Goal: Task Accomplishment & Management: Use online tool/utility

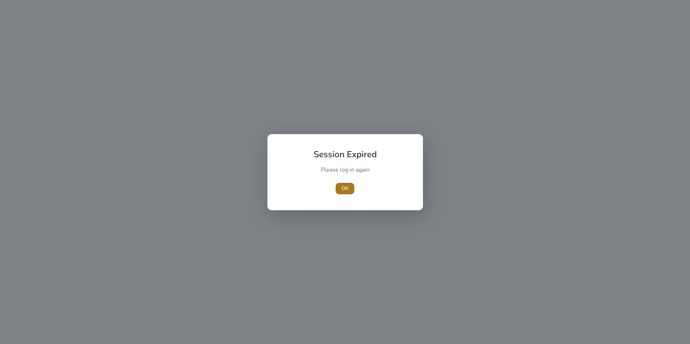
click at [346, 186] on span "OK" at bounding box center [344, 189] width 7 height 8
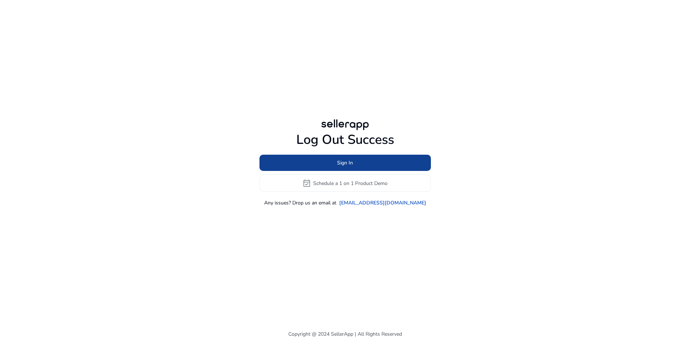
click at [348, 164] on span "Sign In" at bounding box center [345, 163] width 16 height 8
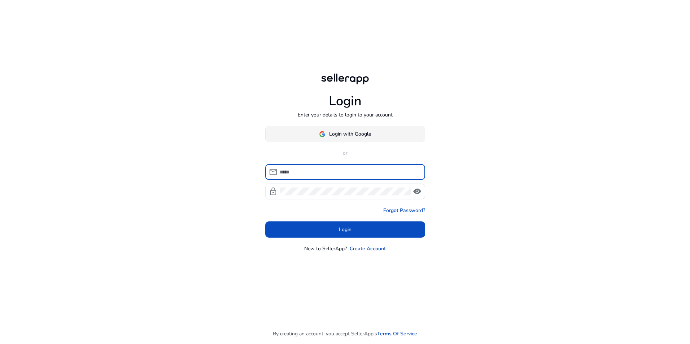
click at [340, 139] on span at bounding box center [345, 134] width 159 height 17
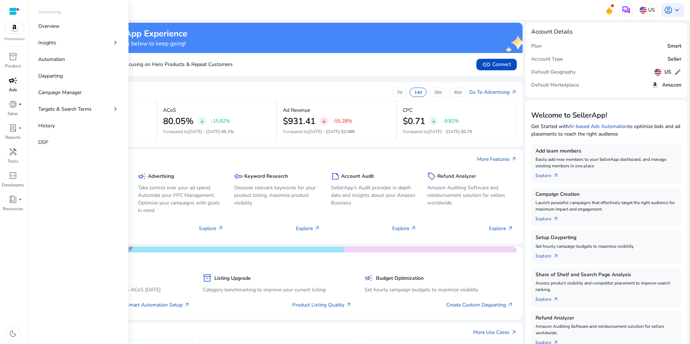
click at [8, 80] on div "campaign" at bounding box center [13, 81] width 20 height 12
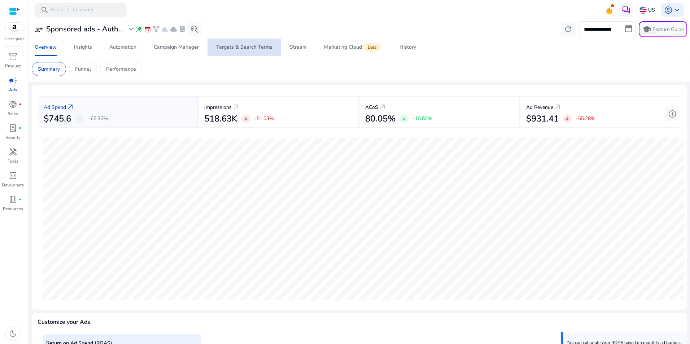
click at [251, 47] on div "Targets & Search Terms" at bounding box center [244, 47] width 56 height 5
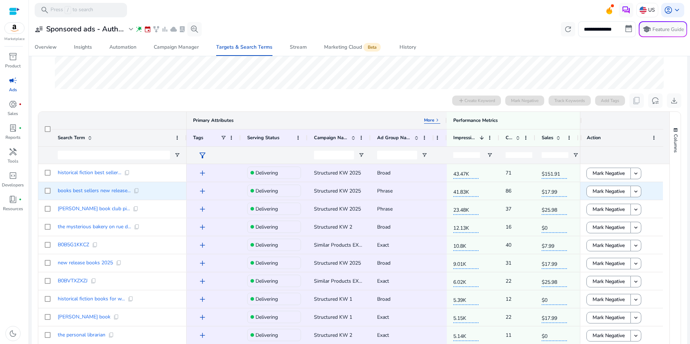
scroll to position [180, 0]
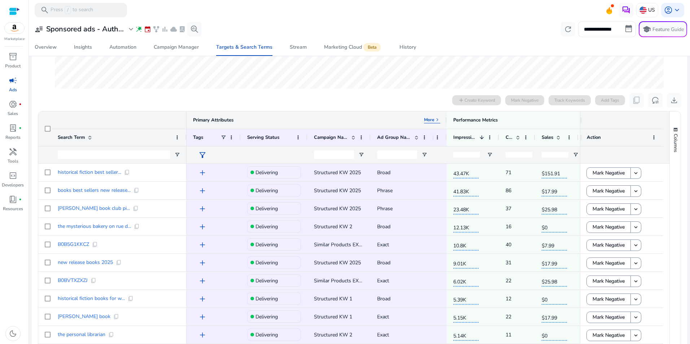
drag, startPoint x: 446, startPoint y: 117, endPoint x: 341, endPoint y: 106, distance: 106.0
click at [341, 106] on app-ppc-search-term-explorer "Ad Spend $748.83 Impressions 229.13K ACoS 81.98% Ad Revenue $913.42 Current Met…" at bounding box center [360, 149] width 644 height 496
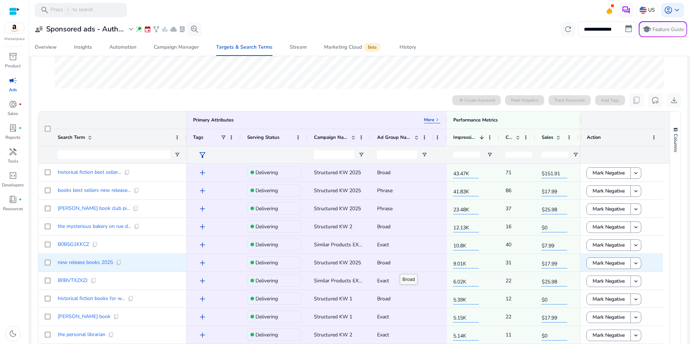
scroll to position [36, 0]
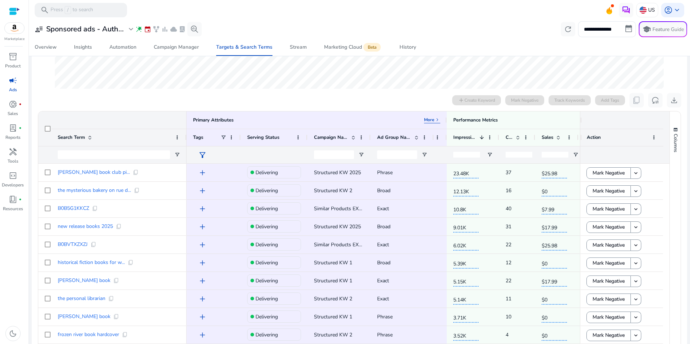
drag, startPoint x: 578, startPoint y: 121, endPoint x: 593, endPoint y: 121, distance: 15.5
click at [593, 121] on div at bounding box center [621, 120] width 83 height 17
click at [579, 120] on div at bounding box center [580, 120] width 3 height 17
drag, startPoint x: 579, startPoint y: 120, endPoint x: 586, endPoint y: 123, distance: 8.1
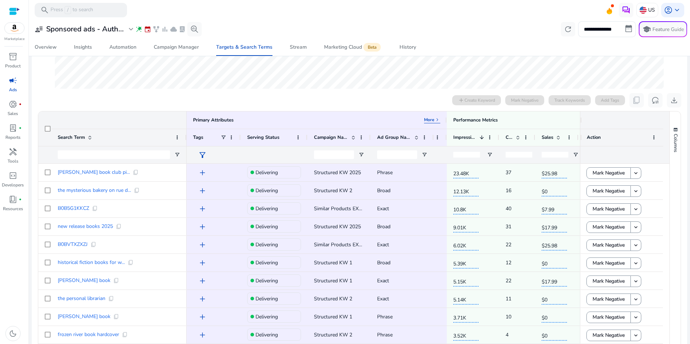
click at [586, 123] on div at bounding box center [621, 120] width 83 height 17
drag, startPoint x: 579, startPoint y: 138, endPoint x: 594, endPoint y: 140, distance: 15.8
click at [596, 140] on div "Action" at bounding box center [621, 137] width 83 height 17
click at [579, 137] on div at bounding box center [580, 137] width 3 height 17
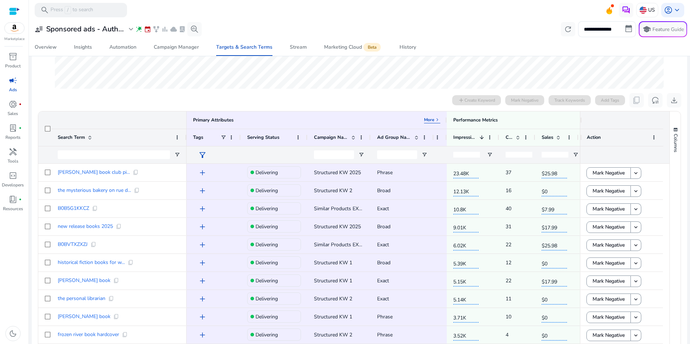
drag, startPoint x: 578, startPoint y: 137, endPoint x: 598, endPoint y: 140, distance: 20.0
click at [598, 140] on div "Action" at bounding box center [621, 137] width 83 height 17
click at [543, 119] on div "Performance Metrics More keyboard_arrow_right" at bounding box center [568, 120] width 231 height 6
drag, startPoint x: 579, startPoint y: 138, endPoint x: 602, endPoint y: 140, distance: 23.5
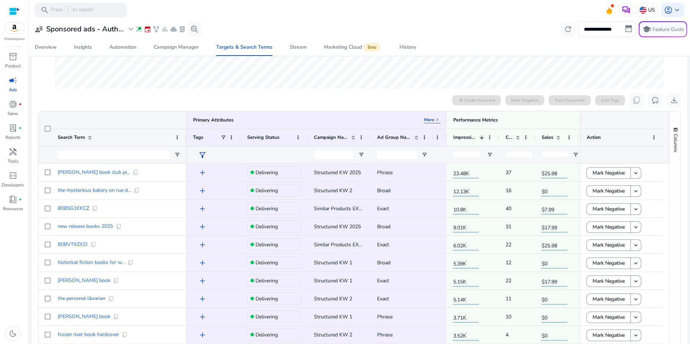
click at [602, 140] on div "Action" at bounding box center [621, 137] width 83 height 17
drag, startPoint x: 446, startPoint y: 119, endPoint x: 397, endPoint y: 123, distance: 49.6
click at [402, 123] on div "Primary Attributes More keyboard_arrow_right" at bounding box center [317, 120] width 260 height 17
click at [387, 118] on div "Primary Attributes More keyboard_arrow_right" at bounding box center [316, 120] width 247 height 6
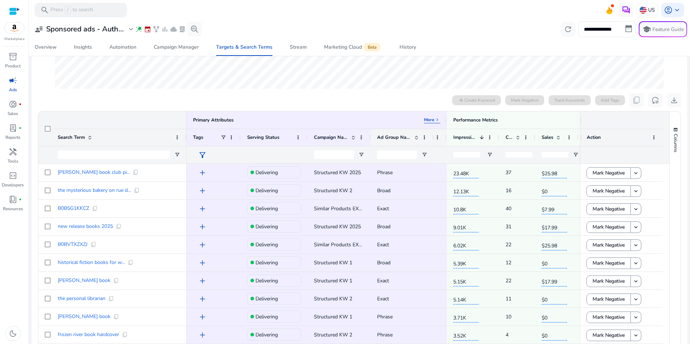
drag, startPoint x: 446, startPoint y: 137, endPoint x: 405, endPoint y: 135, distance: 40.5
click at [405, 135] on div "Tags Serving Status Campaign Name 1" at bounding box center [499, 137] width 625 height 17
click at [380, 119] on div "Primary Attributes More keyboard_arrow_right" at bounding box center [316, 120] width 247 height 6
drag, startPoint x: 446, startPoint y: 138, endPoint x: 403, endPoint y: 133, distance: 43.2
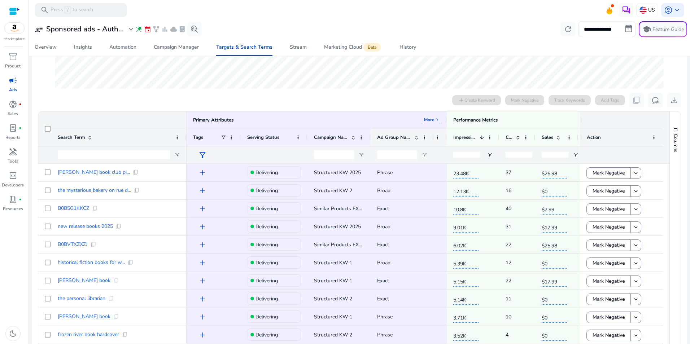
click at [396, 138] on div "Tags Serving Status Campaign Name 1" at bounding box center [499, 137] width 625 height 17
click at [430, 120] on p "More" at bounding box center [429, 120] width 10 height 6
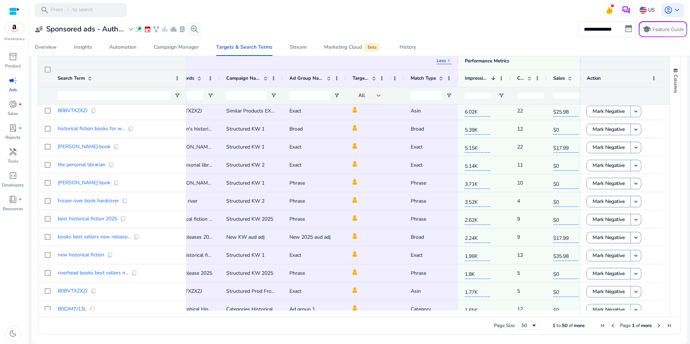
scroll to position [0, 0]
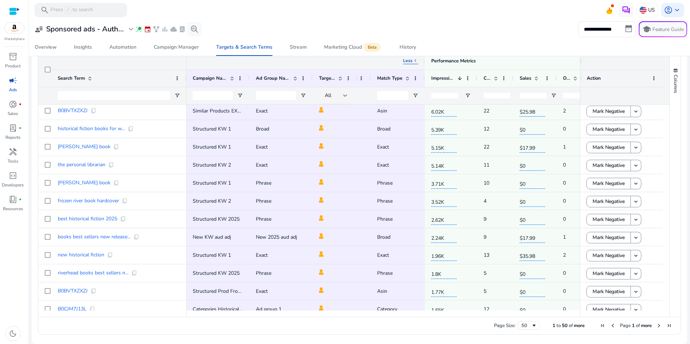
click at [410, 62] on p "Less" at bounding box center [407, 61] width 9 height 6
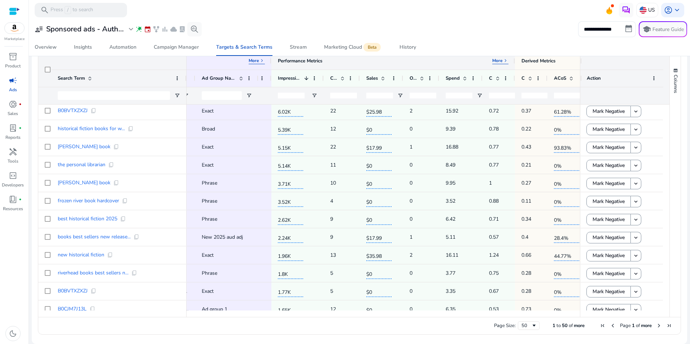
click at [501, 60] on p "More" at bounding box center [497, 61] width 10 height 6
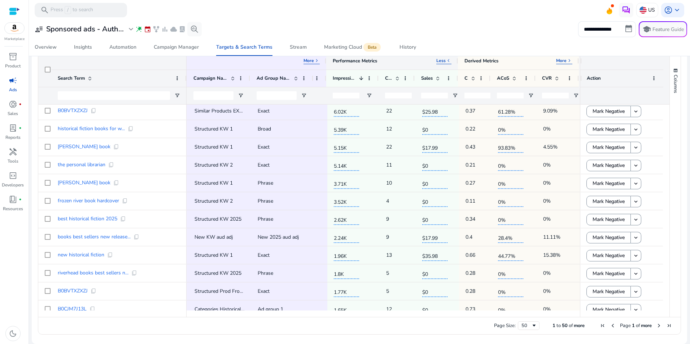
click at [443, 63] on p "Less" at bounding box center [440, 61] width 9 height 6
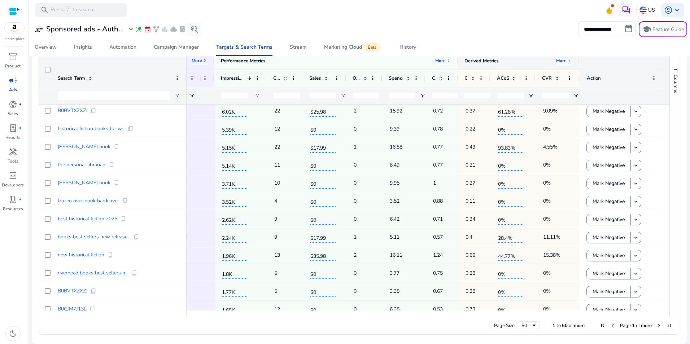
click at [567, 62] on span "keyboard_arrow_right" at bounding box center [570, 61] width 6 height 6
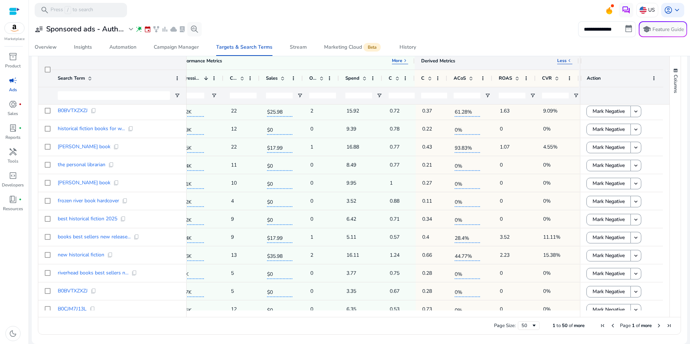
click at [567, 61] on span "keyboard_arrow_left" at bounding box center [570, 61] width 6 height 6
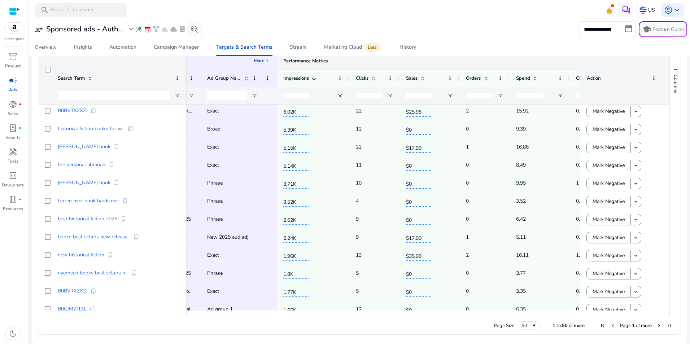
drag, startPoint x: 519, startPoint y: 61, endPoint x: 613, endPoint y: 65, distance: 93.9
click at [613, 65] on div "Primary Attributes More keyboard_arrow_right Search Term Primary Attributes Mor…" at bounding box center [353, 78] width 631 height 52
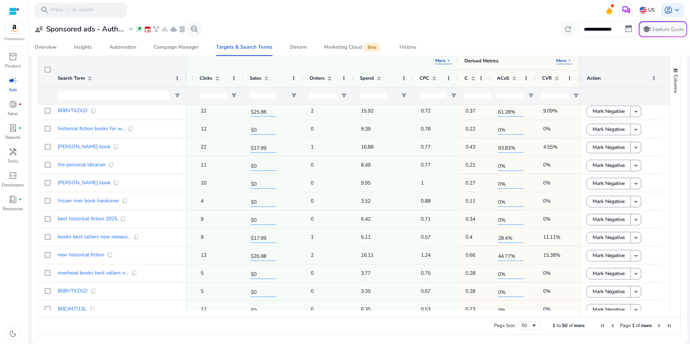
drag, startPoint x: 578, startPoint y: 63, endPoint x: 609, endPoint y: 65, distance: 31.1
click at [609, 65] on div at bounding box center [621, 60] width 83 height 17
click at [561, 60] on p "More" at bounding box center [561, 61] width 10 height 6
drag, startPoint x: 578, startPoint y: 63, endPoint x: 622, endPoint y: 63, distance: 44.4
click at [622, 63] on div at bounding box center [621, 60] width 83 height 17
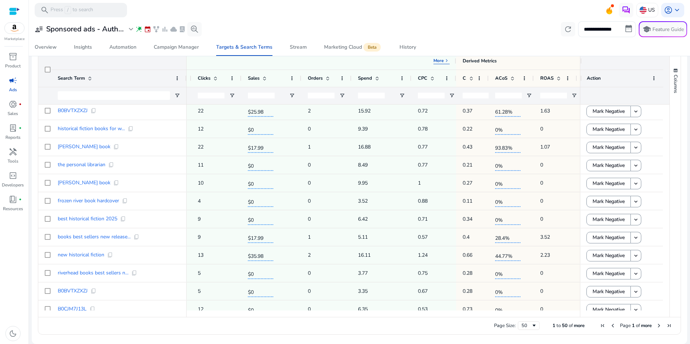
drag, startPoint x: 578, startPoint y: 80, endPoint x: 611, endPoint y: 78, distance: 32.9
click at [611, 78] on div "Action" at bounding box center [621, 78] width 83 height 17
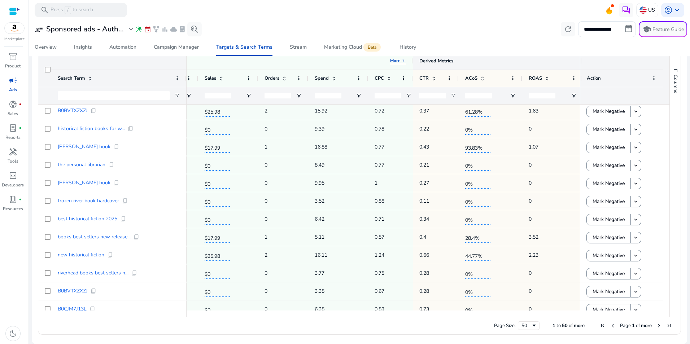
drag, startPoint x: 576, startPoint y: 60, endPoint x: 644, endPoint y: 65, distance: 67.3
click at [644, 65] on div "Primary Attributes More keyboard_arrow_right Search Term Performance Metrics Mo…" at bounding box center [353, 78] width 631 height 52
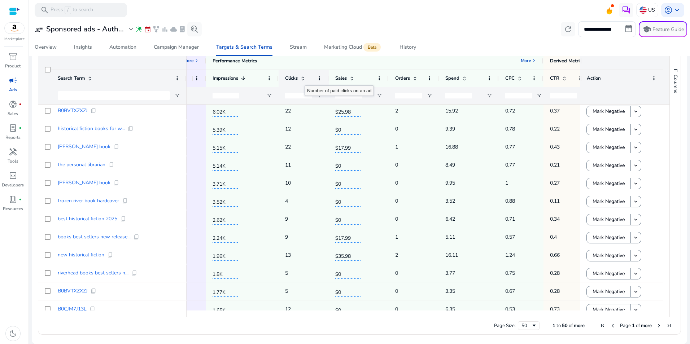
click at [305, 79] on span at bounding box center [303, 78] width 6 height 6
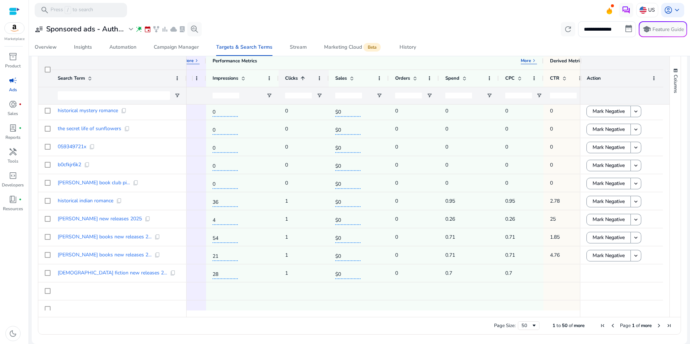
click at [305, 79] on span at bounding box center [303, 78] width 6 height 6
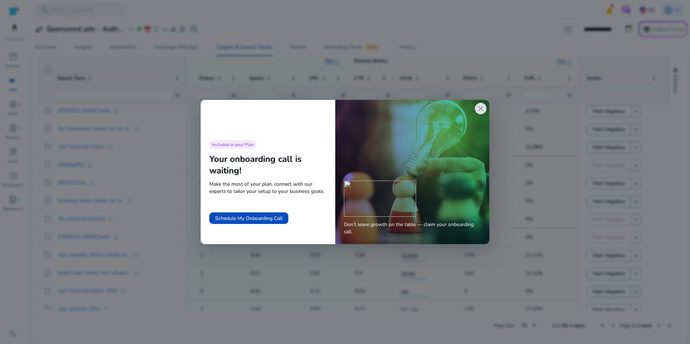
click at [481, 110] on span "close" at bounding box center [480, 108] width 9 height 9
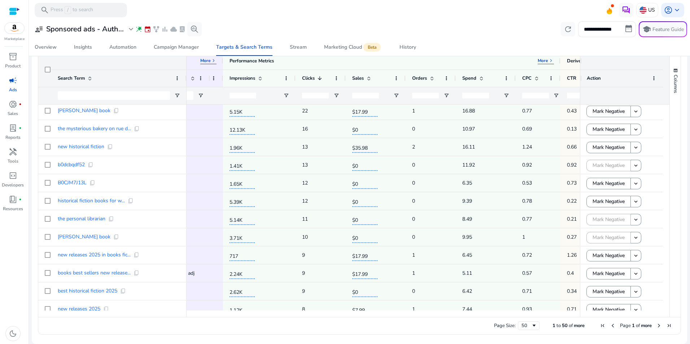
scroll to position [0, 244]
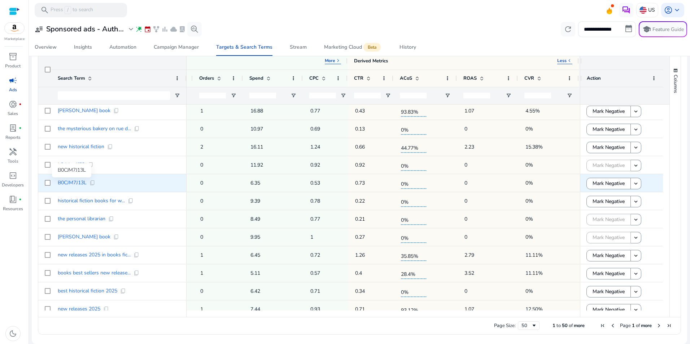
click at [69, 181] on span "B0CJM7J13L" at bounding box center [72, 182] width 29 height 5
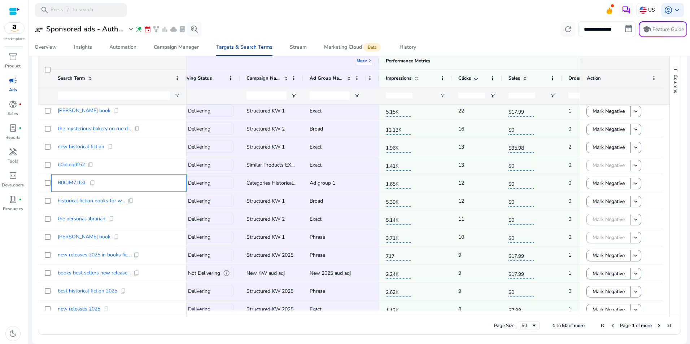
scroll to position [0, 0]
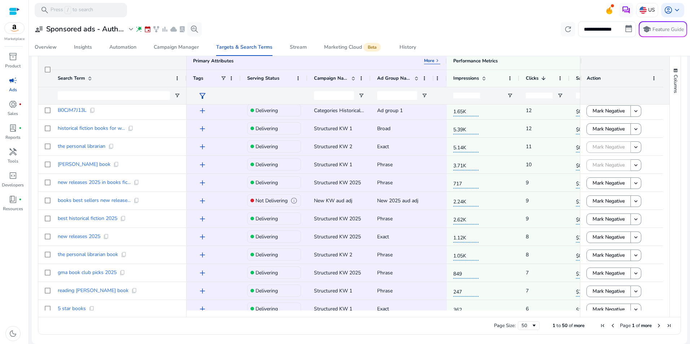
drag, startPoint x: 363, startPoint y: 319, endPoint x: 358, endPoint y: 319, distance: 5.4
click at [358, 319] on div "Page Size: 50 1 to 50 of more Page 1 of more" at bounding box center [359, 325] width 642 height 17
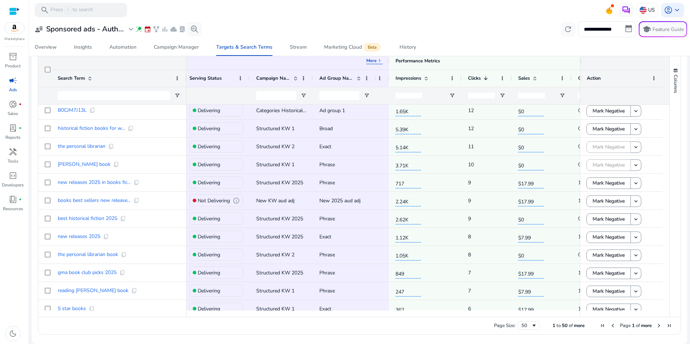
drag, startPoint x: 323, startPoint y: 318, endPoint x: 331, endPoint y: 316, distance: 8.4
click at [331, 316] on div "Drag here to set row groups Drag here to set column labels Primary Attributes M…" at bounding box center [359, 193] width 643 height 283
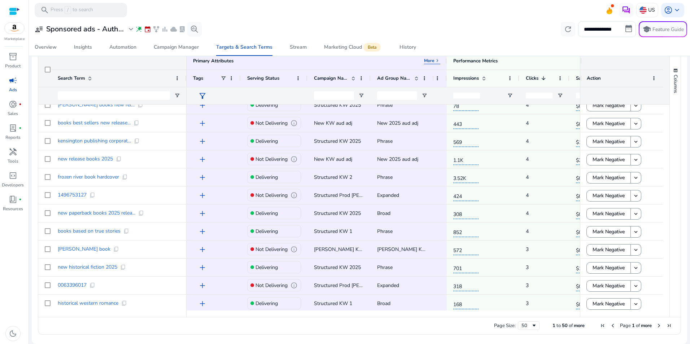
drag, startPoint x: 334, startPoint y: 318, endPoint x: 360, endPoint y: 317, distance: 26.0
click at [360, 317] on div "Drag here to set row groups Drag here to set column labels Primary Attributes M…" at bounding box center [359, 193] width 643 height 283
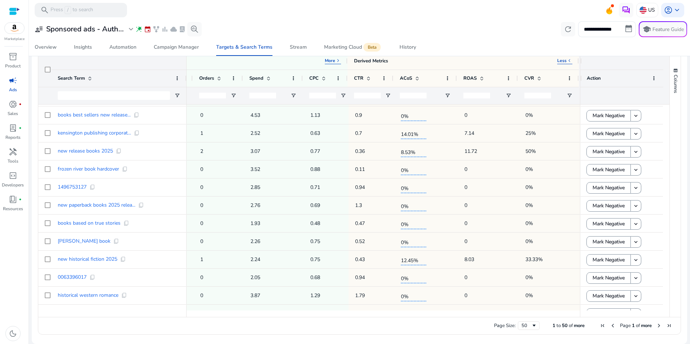
drag, startPoint x: 508, startPoint y: 318, endPoint x: 490, endPoint y: 319, distance: 17.7
click at [491, 319] on div "Page Size: 50 1 to 50 of more Page 1 of more" at bounding box center [359, 325] width 642 height 17
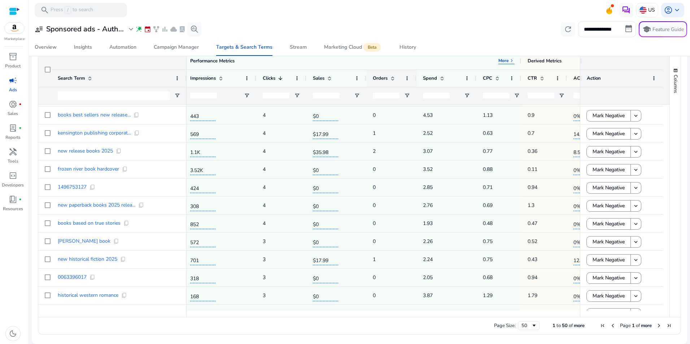
click at [391, 79] on span at bounding box center [393, 78] width 6 height 6
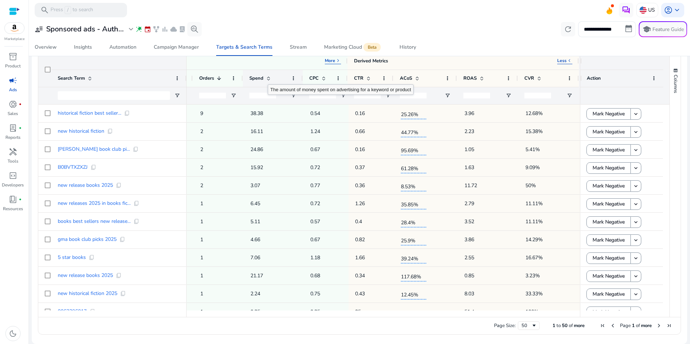
click at [268, 78] on span at bounding box center [269, 78] width 6 height 6
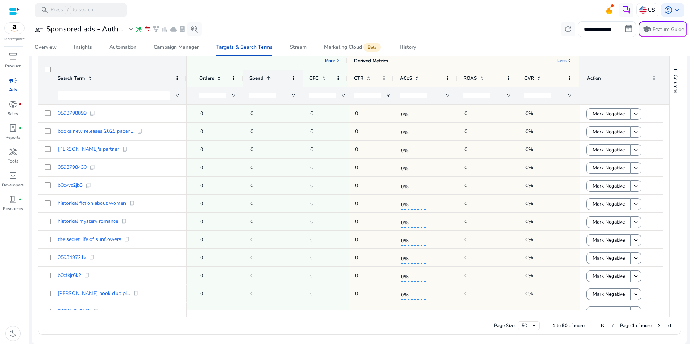
click at [268, 78] on span at bounding box center [269, 78] width 6 height 6
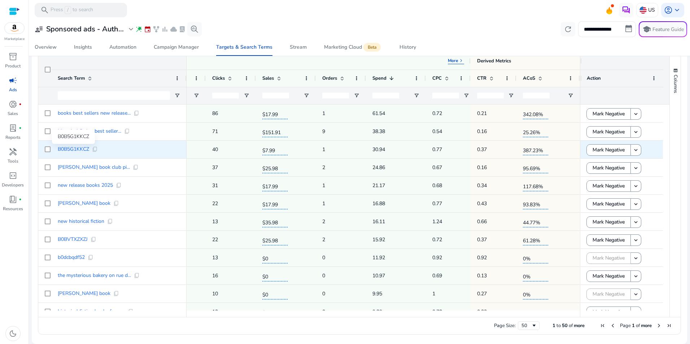
click at [71, 151] on span "B0B5G1KKCZ" at bounding box center [73, 149] width 31 height 5
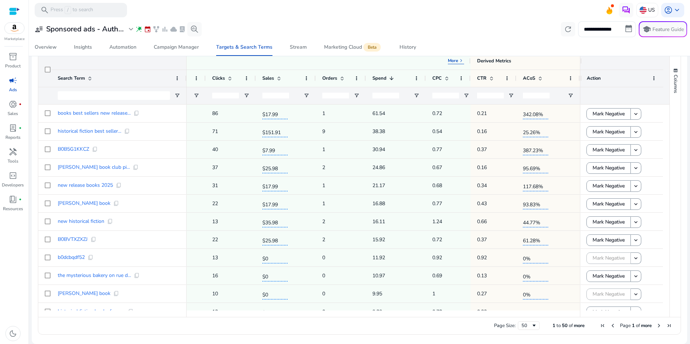
drag, startPoint x: 384, startPoint y: 317, endPoint x: 370, endPoint y: 319, distance: 14.6
click at [370, 319] on div "Page Size: 50 1 to 50 of more Page 1 of more" at bounding box center [359, 325] width 642 height 17
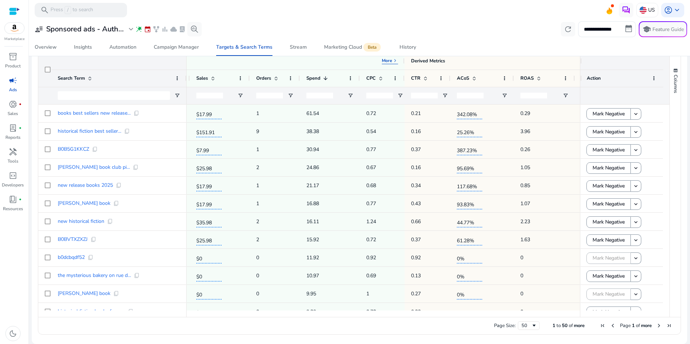
scroll to position [0, 399]
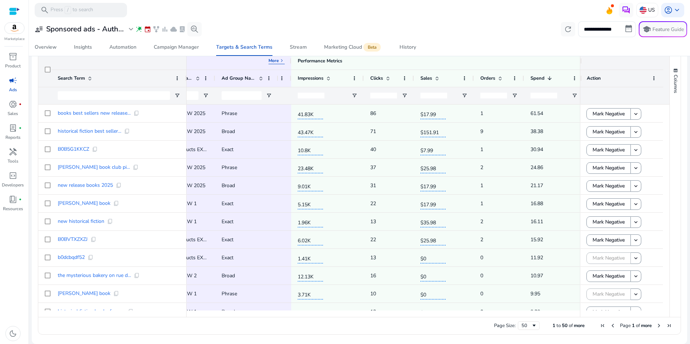
drag, startPoint x: 276, startPoint y: 314, endPoint x: 257, endPoint y: 314, distance: 19.1
click at [257, 314] on div at bounding box center [383, 314] width 393 height 6
drag, startPoint x: 267, startPoint y: 314, endPoint x: 243, endPoint y: 314, distance: 24.9
click at [243, 314] on div at bounding box center [445, 314] width 829 height 6
drag, startPoint x: 281, startPoint y: 318, endPoint x: 253, endPoint y: 315, distance: 28.3
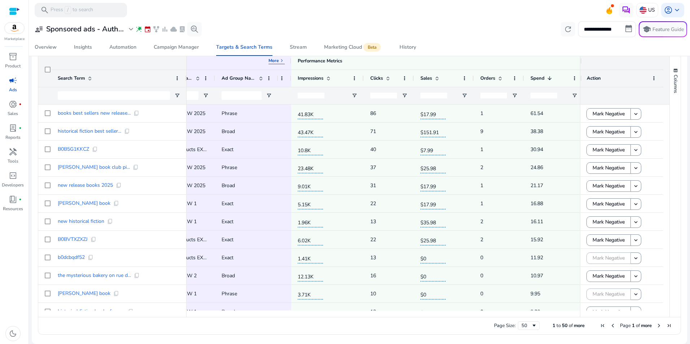
click at [254, 318] on div "Page Size: 50 1 to 50 of more Page 1 of more" at bounding box center [359, 325] width 642 height 17
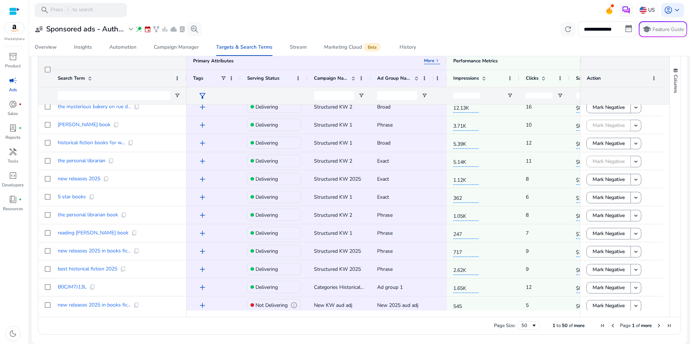
scroll to position [174, 0]
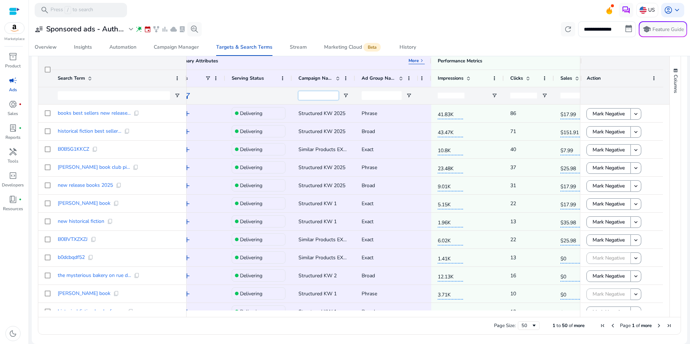
click at [308, 96] on input "Campaign Name Filter Input" at bounding box center [319, 95] width 40 height 9
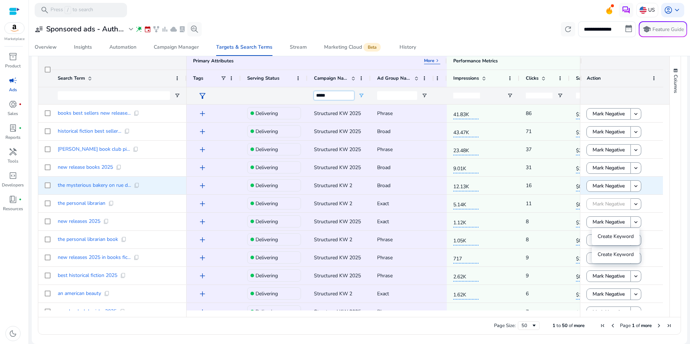
type input "****"
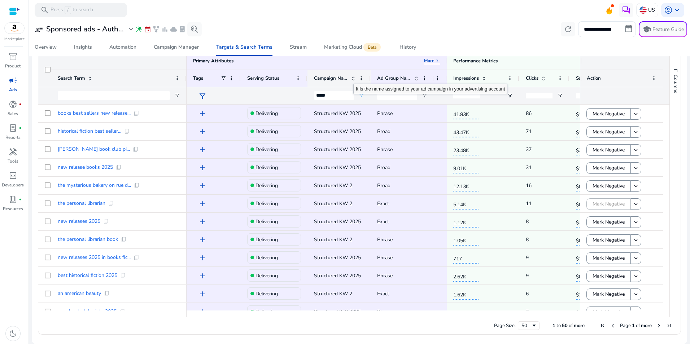
click at [353, 77] on span at bounding box center [353, 78] width 6 height 6
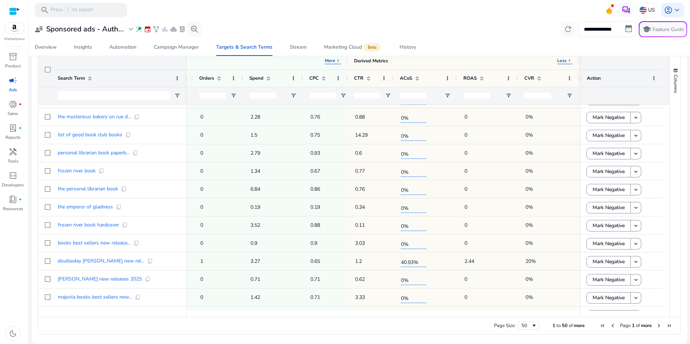
drag, startPoint x: 494, startPoint y: 317, endPoint x: 474, endPoint y: 315, distance: 20.3
click at [474, 316] on div "Drag here to set row groups Drag here to set column labels Primary Attributes M…" at bounding box center [359, 193] width 643 height 283
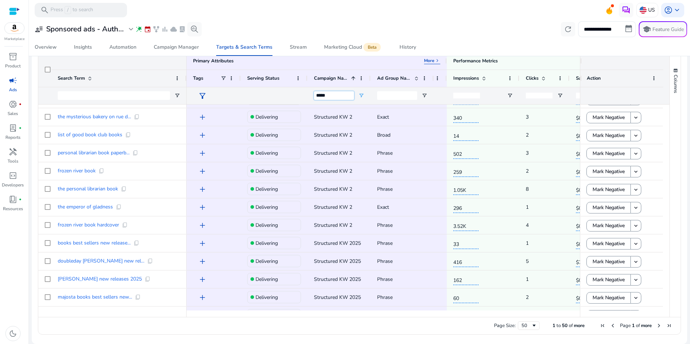
click at [333, 97] on input "****" at bounding box center [334, 95] width 40 height 9
type input "****"
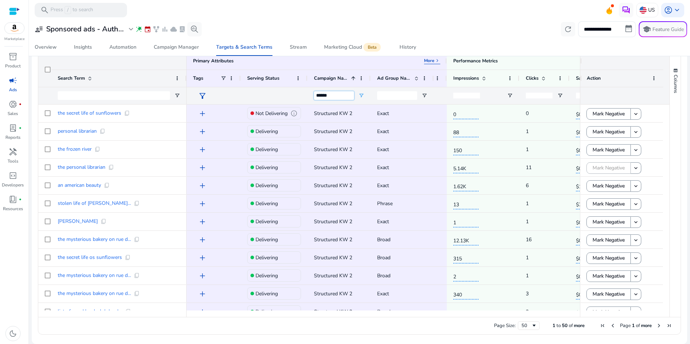
drag, startPoint x: 338, startPoint y: 95, endPoint x: 310, endPoint y: 97, distance: 28.6
click at [310, 97] on div "****" at bounding box center [339, 95] width 63 height 17
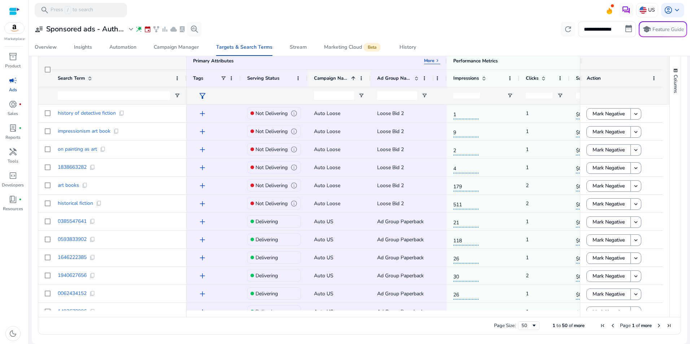
click at [353, 77] on span at bounding box center [353, 78] width 6 height 6
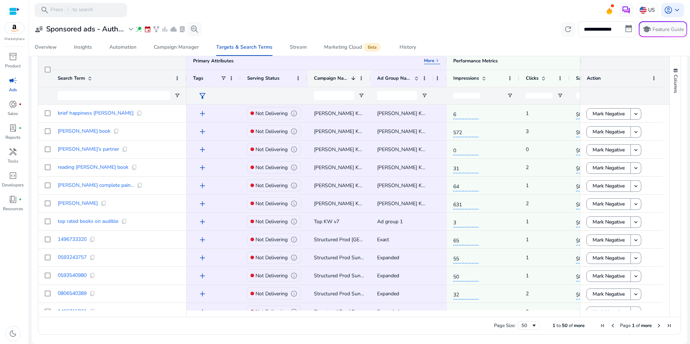
click at [353, 76] on span at bounding box center [353, 78] width 6 height 6
